Goal: Book appointment/travel/reservation

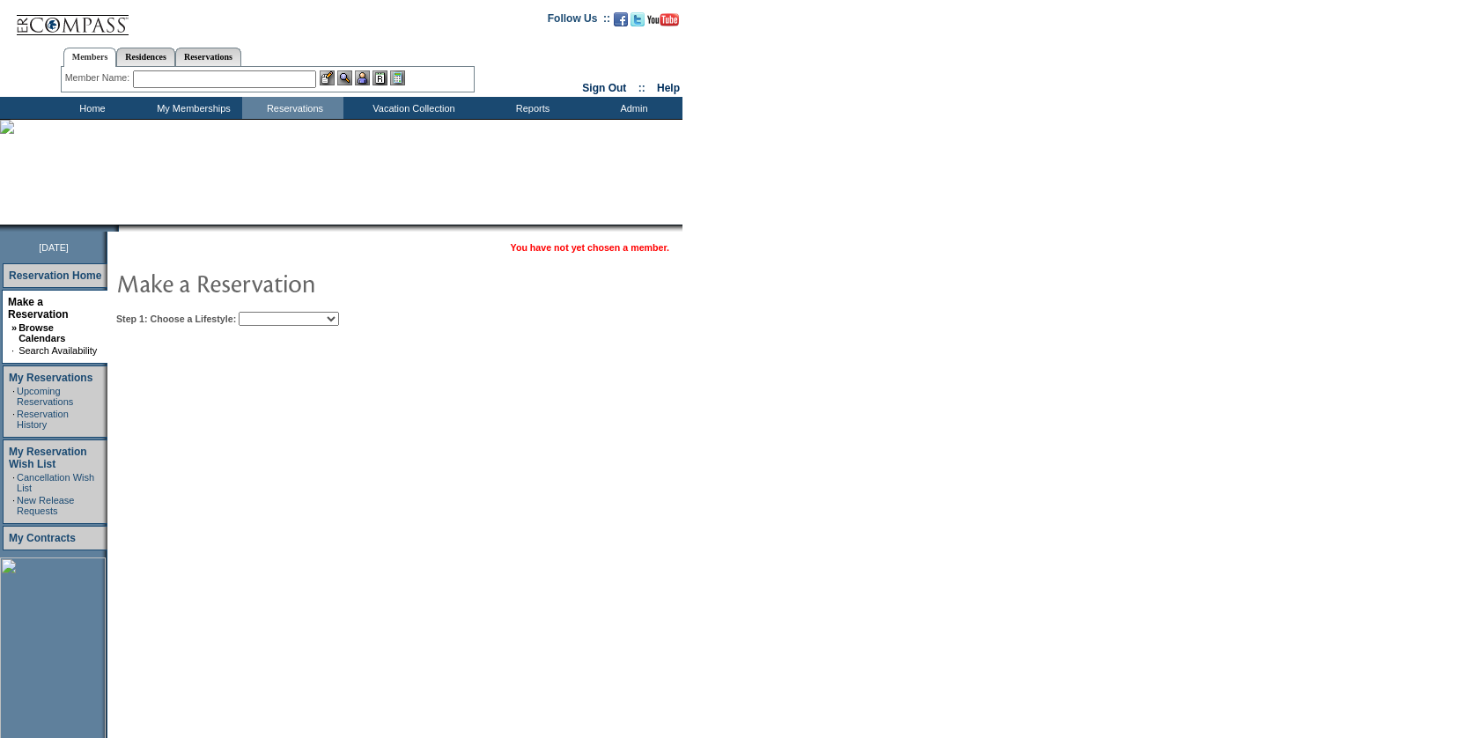
click at [299, 318] on select "Beach Leisure Metropolitan Mountain OIAL for Adventure OIAL for Couples OIAL fo…" at bounding box center [289, 319] width 100 height 14
select select "Beach"
click at [269, 313] on select "Beach Leisure Metropolitan Mountain OIAL for Adventure OIAL for Couples OIAL fo…" at bounding box center [289, 319] width 100 height 14
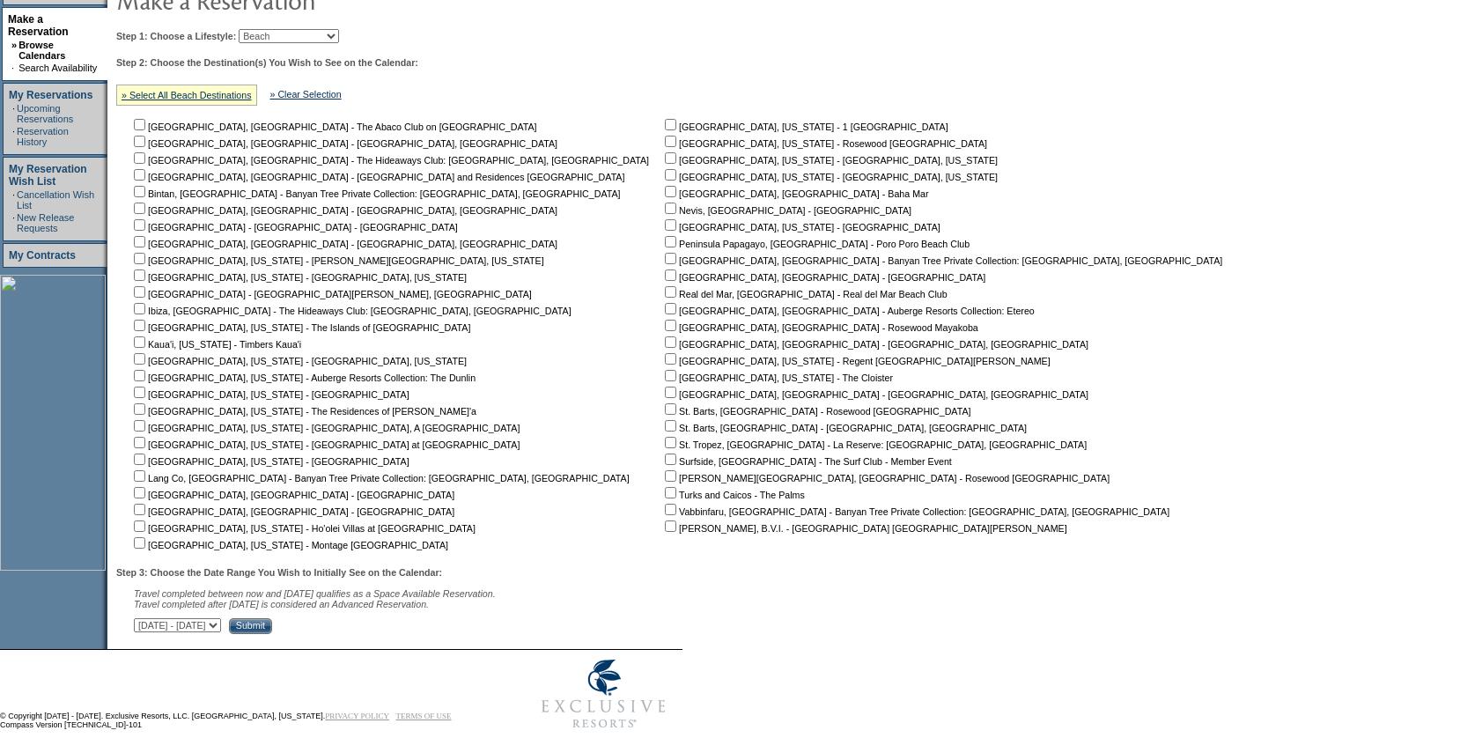
scroll to position [289, 0]
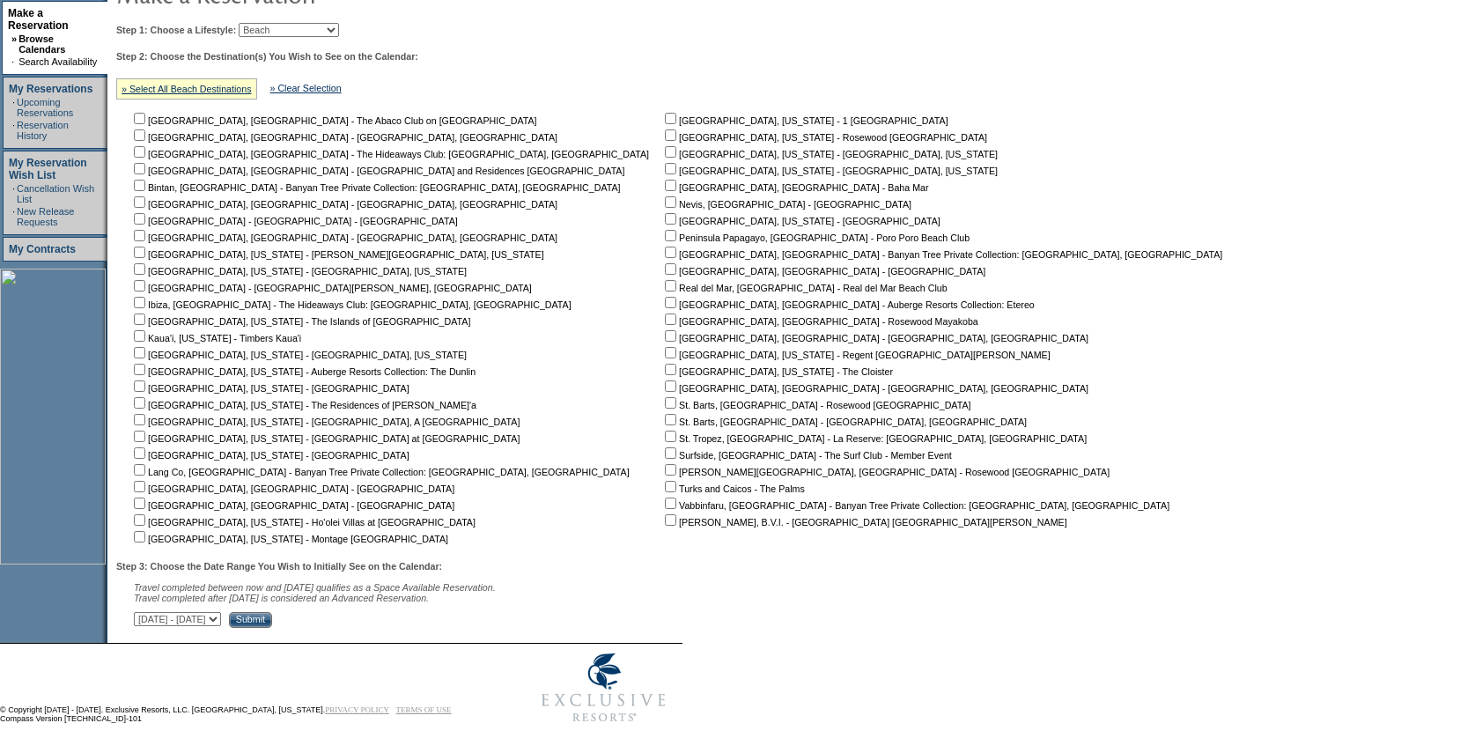
click at [665, 220] on input "checkbox" at bounding box center [670, 218] width 11 height 11
checkbox input "true"
click at [221, 626] on select "October 2, 2025 - November 16, 2025 November 17, 2025 - December 31, 2025 Janua…" at bounding box center [177, 619] width 87 height 14
click at [299, 36] on select "Beach Leisure Metropolitan Mountain OIAL for Adventure OIAL for Couples OIAL fo…" at bounding box center [289, 30] width 100 height 14
click at [269, 37] on select "Beach Leisure Metropolitan Mountain OIAL for Adventure OIAL for Couples OIAL fo…" at bounding box center [289, 30] width 100 height 14
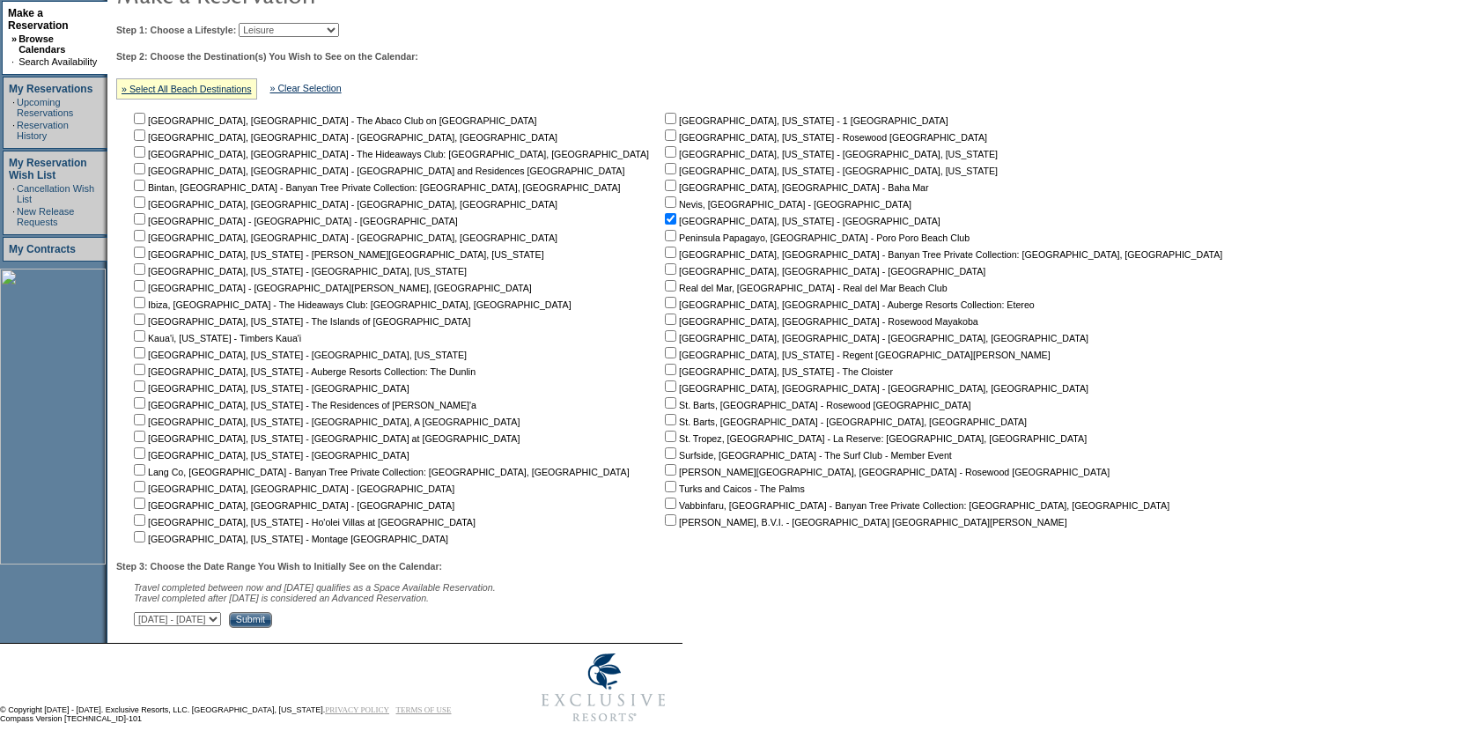
scroll to position [223, 0]
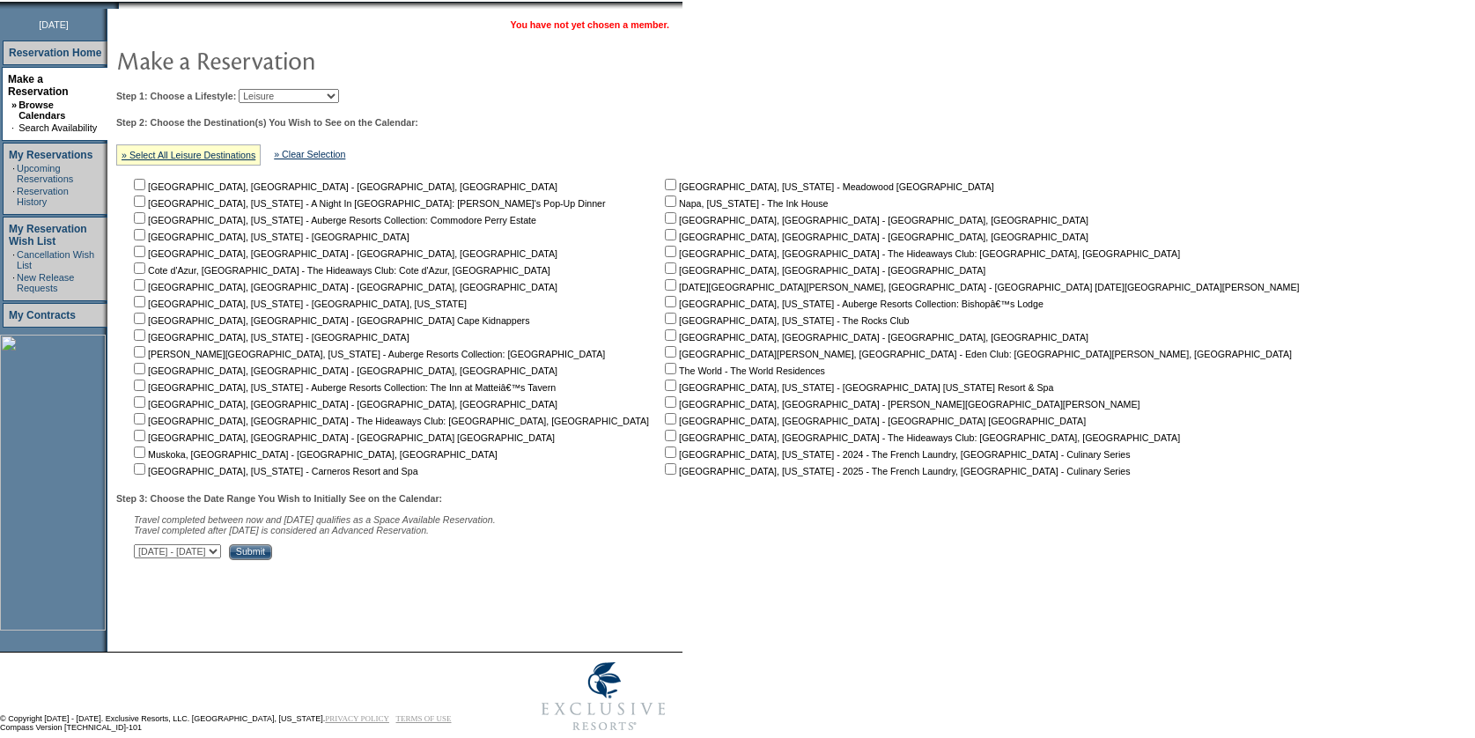
click at [308, 92] on select "Beach Leisure Metropolitan Mountain OIAL for Adventure OIAL for Couples OIAL fo…" at bounding box center [289, 96] width 100 height 14
click at [269, 90] on select "Beach Leisure Metropolitan Mountain OIAL for Adventure OIAL for Couples OIAL fo…" at bounding box center [289, 96] width 100 height 14
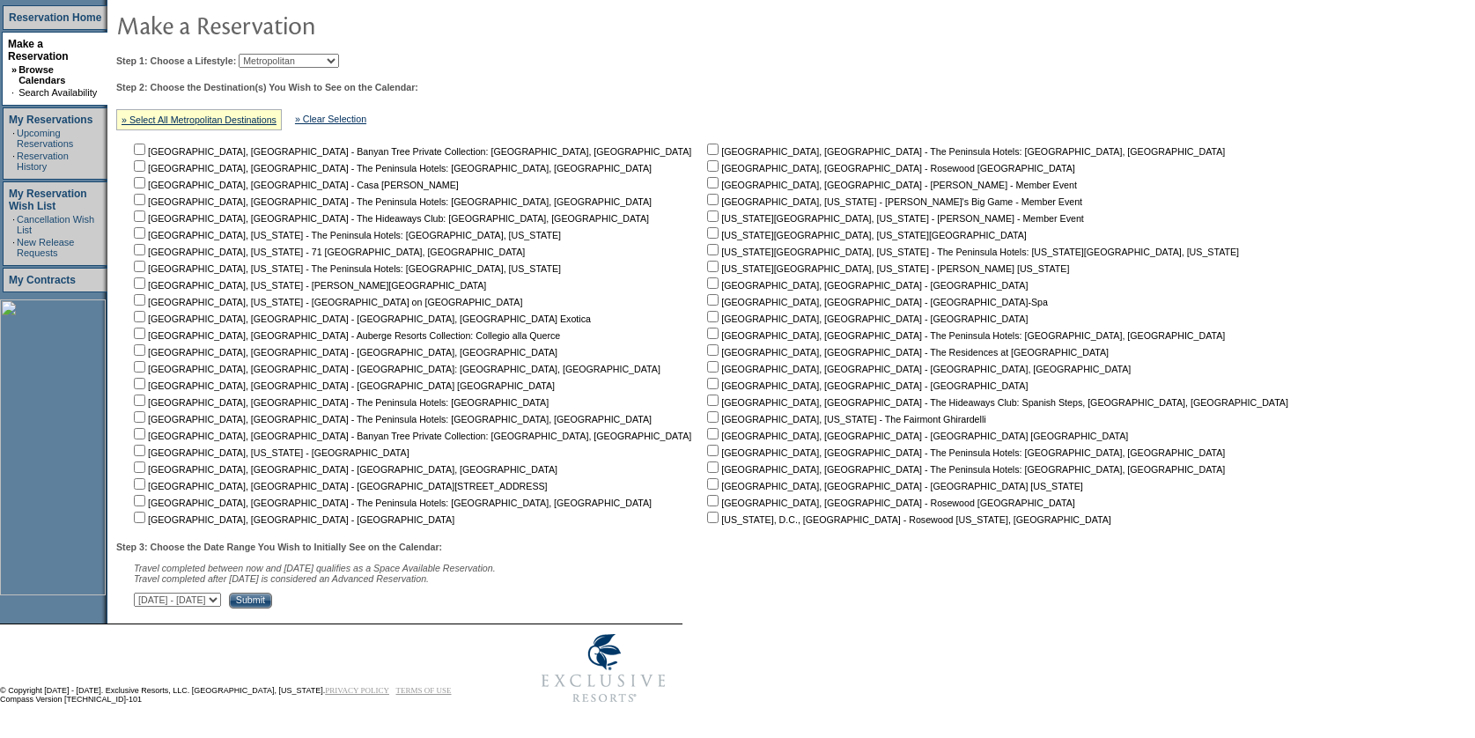
scroll to position [269, 0]
click at [344, 63] on td "Step 1: Choose a Lifestyle: Beach Leisure Metropolitan Mountain OIAL for Advent…" at bounding box center [706, 328] width 1189 height 562
click at [343, 59] on td "Step 1: Choose a Lifestyle: Beach Leisure Metropolitan Mountain OIAL for Advent…" at bounding box center [706, 328] width 1189 height 562
click at [338, 54] on select "Beach Leisure Metropolitan Mountain OIAL for Adventure OIAL for Couples OIAL fo…" at bounding box center [289, 61] width 100 height 14
select select "Beach"
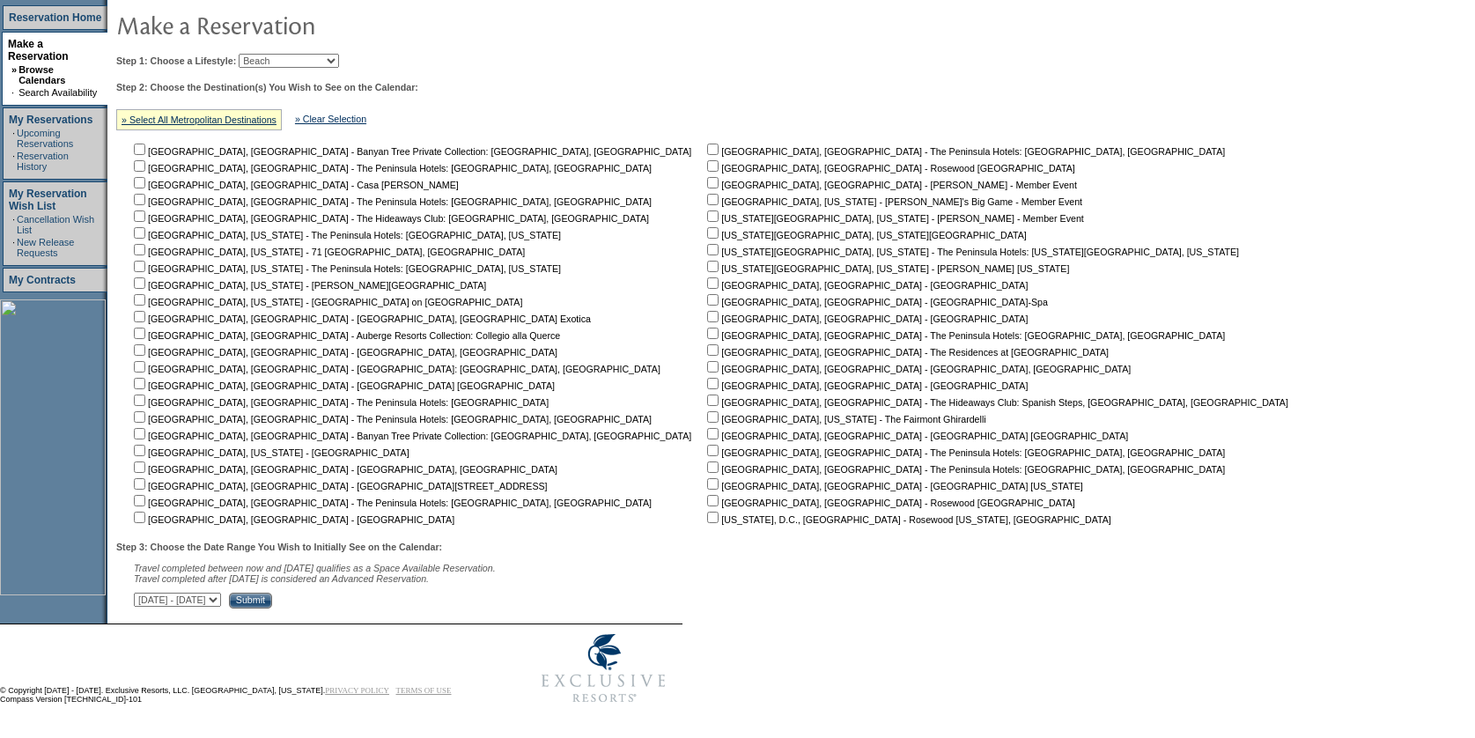
click at [269, 68] on select "Beach Leisure Metropolitan Mountain OIAL for Adventure OIAL for Couples OIAL fo…" at bounding box center [289, 61] width 100 height 14
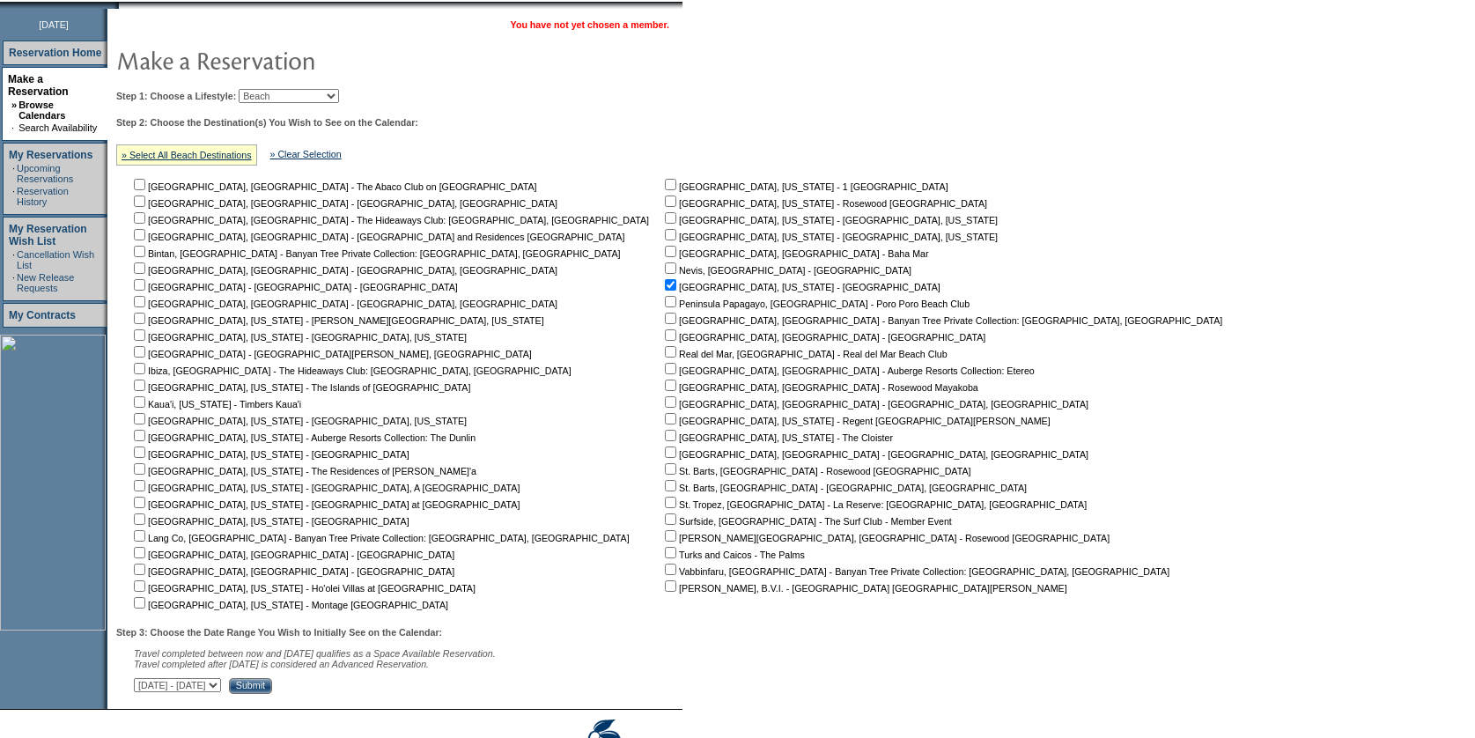
click at [272, 692] on input "Submit" at bounding box center [250, 686] width 43 height 16
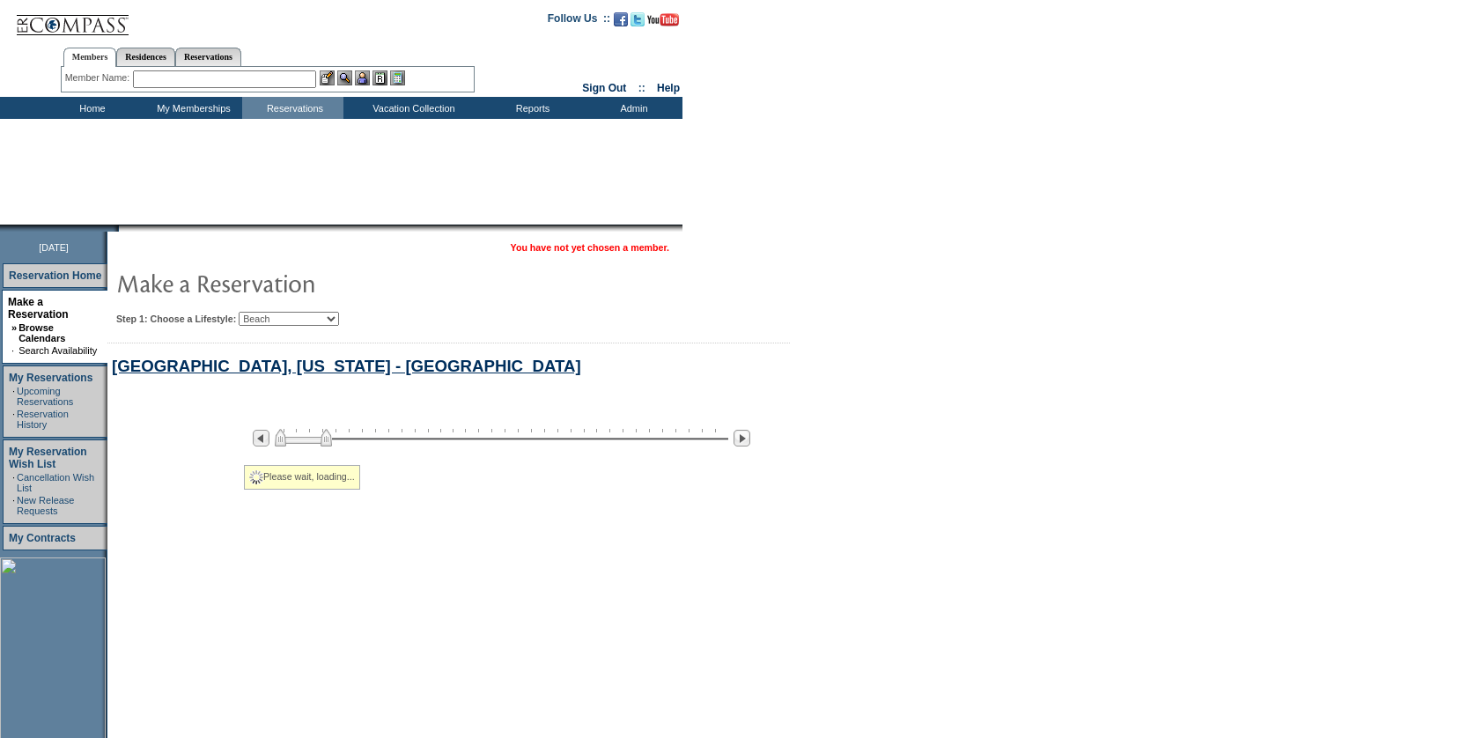
select select "Beach"
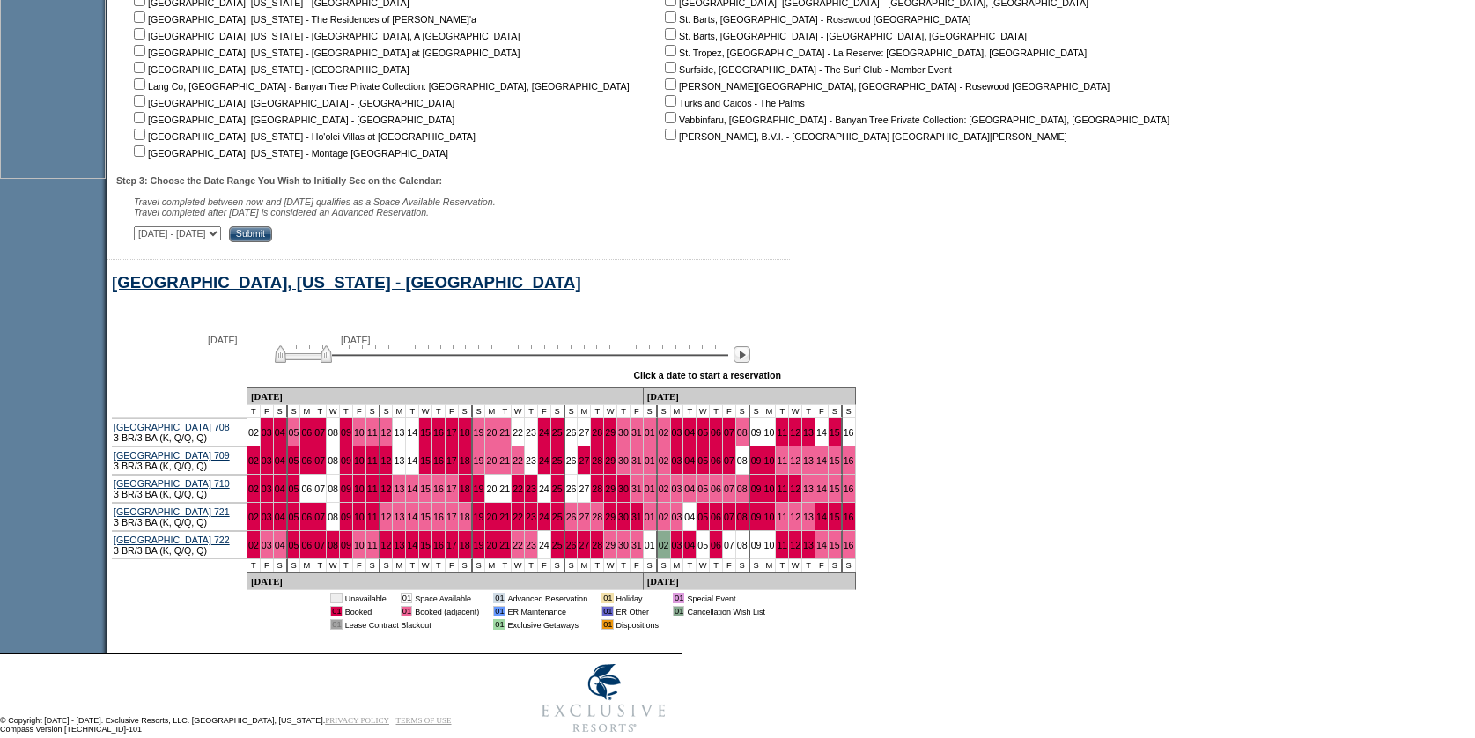
scroll to position [677, 0]
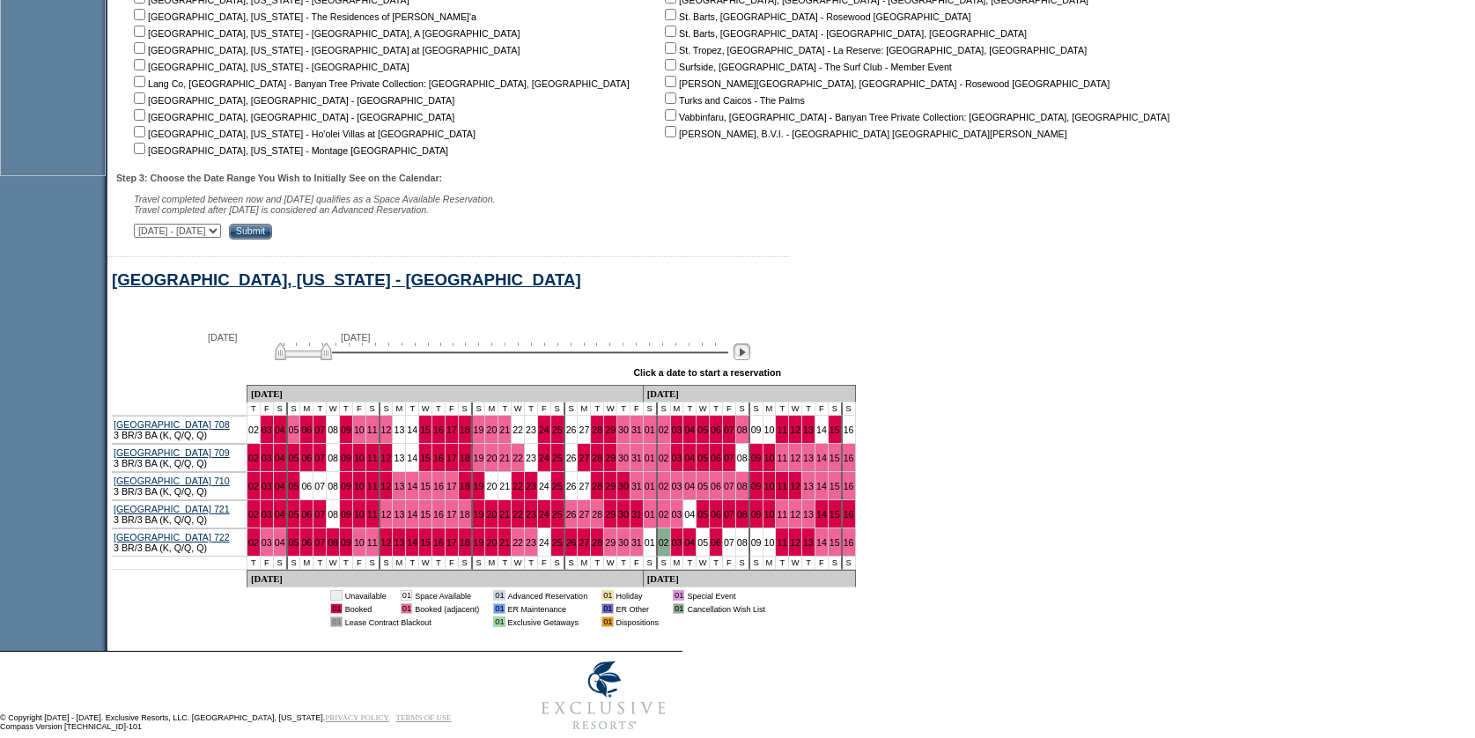
click at [750, 360] on img at bounding box center [742, 351] width 17 height 17
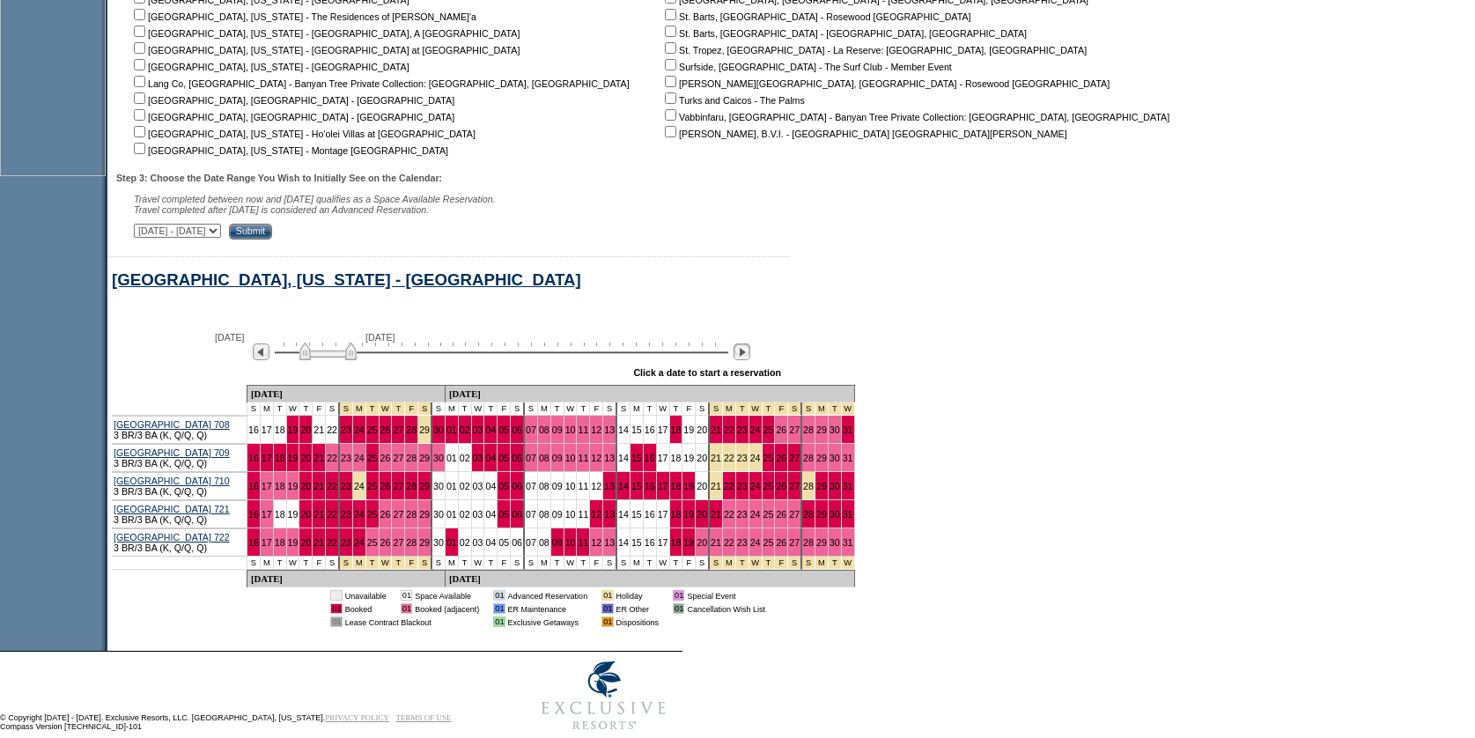
click at [750, 360] on img at bounding box center [742, 351] width 17 height 17
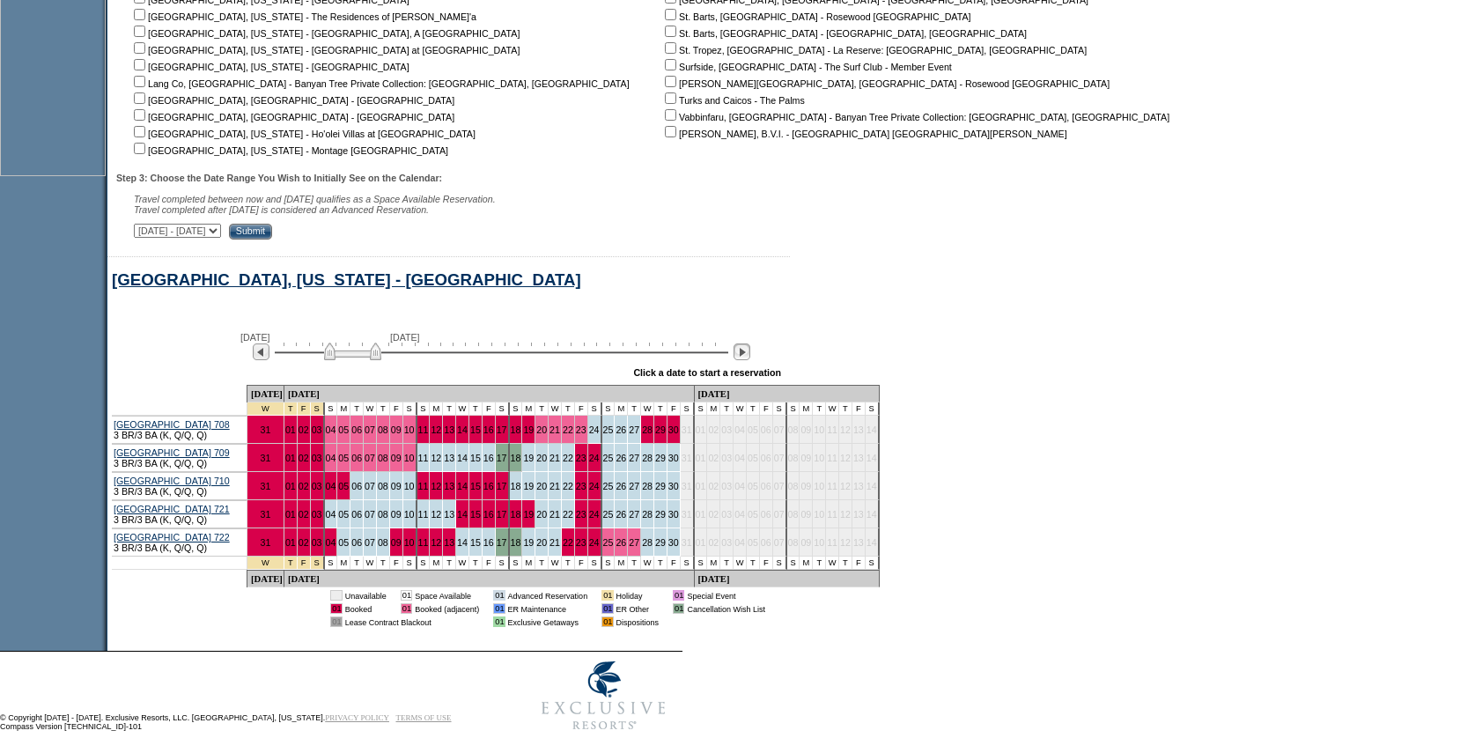
click at [750, 360] on img at bounding box center [742, 351] width 17 height 17
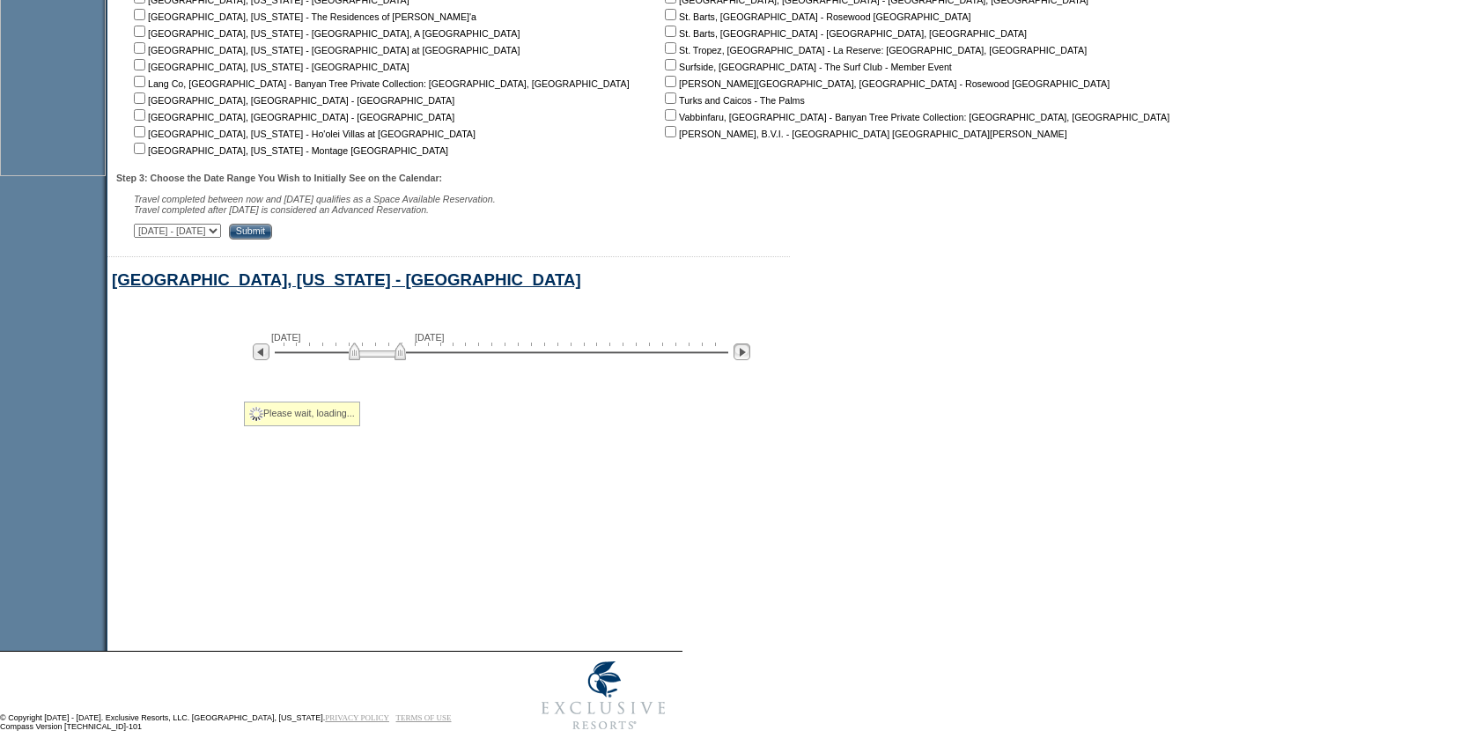
scroll to position [514, 0]
